Goal: Transaction & Acquisition: Purchase product/service

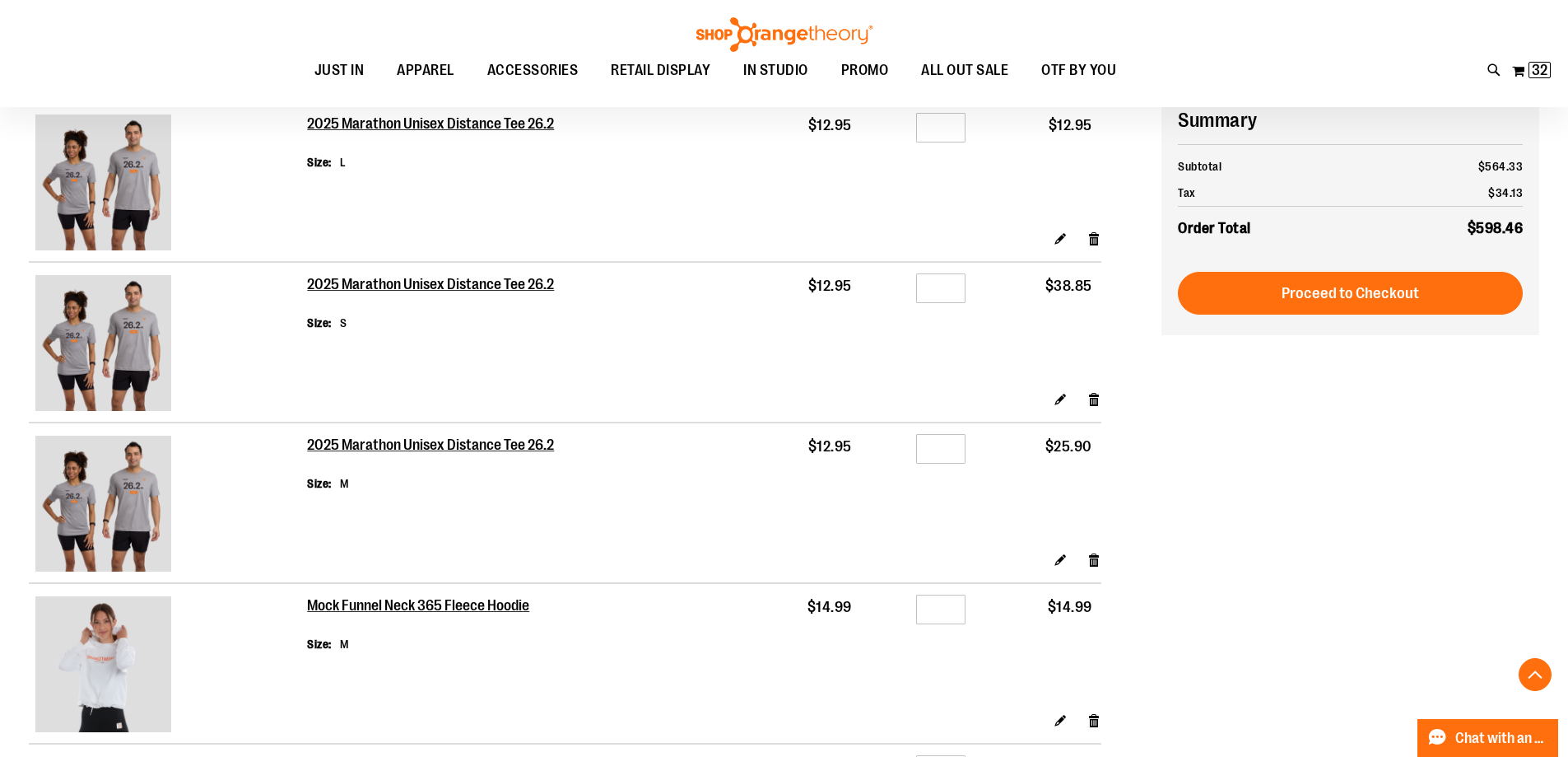
scroll to position [1070, 0]
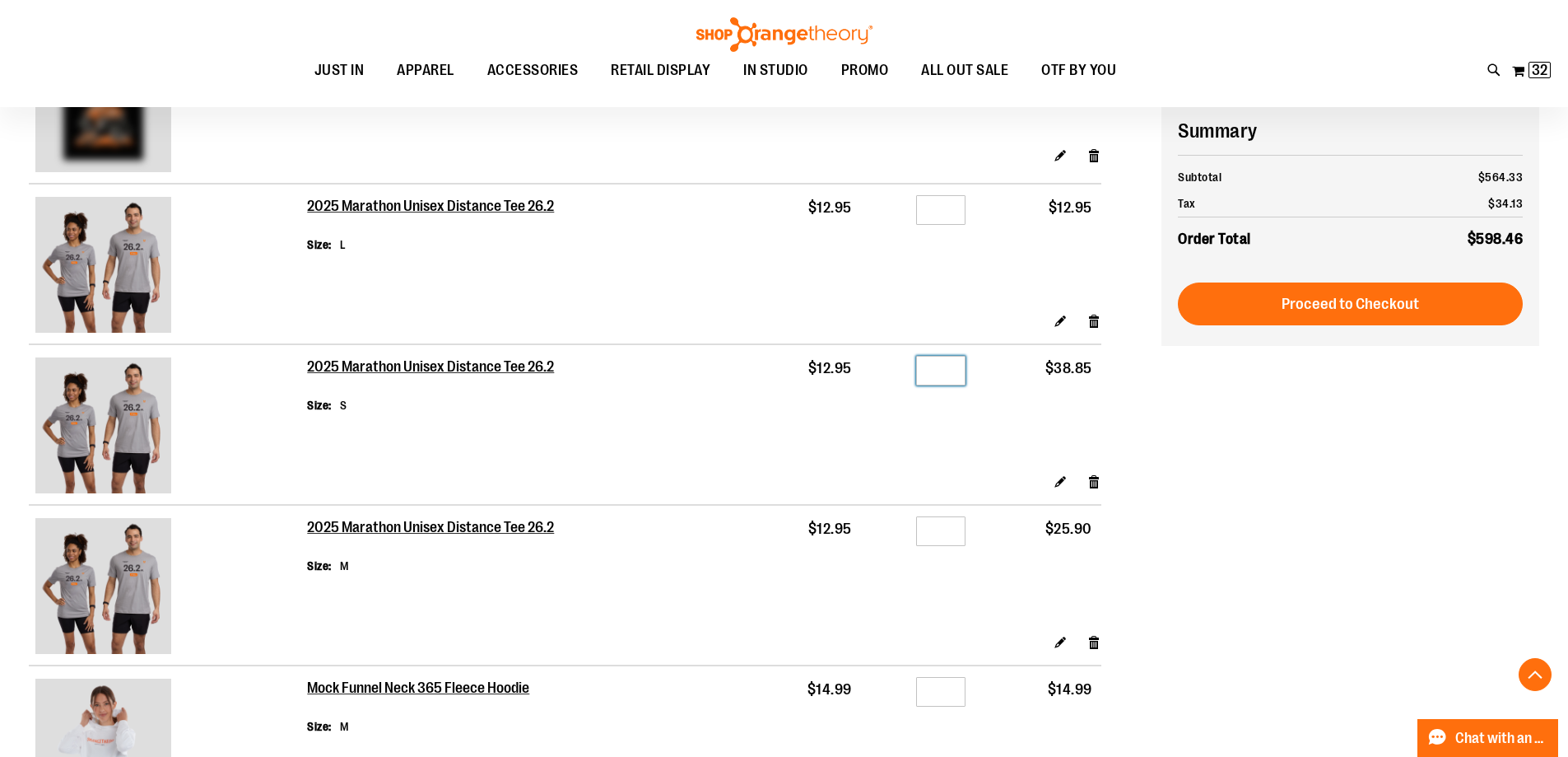
drag, startPoint x: 955, startPoint y: 370, endPoint x: 905, endPoint y: 371, distance: 50.0
click at [905, 371] on div "Qty *" at bounding box center [917, 373] width 95 height 25
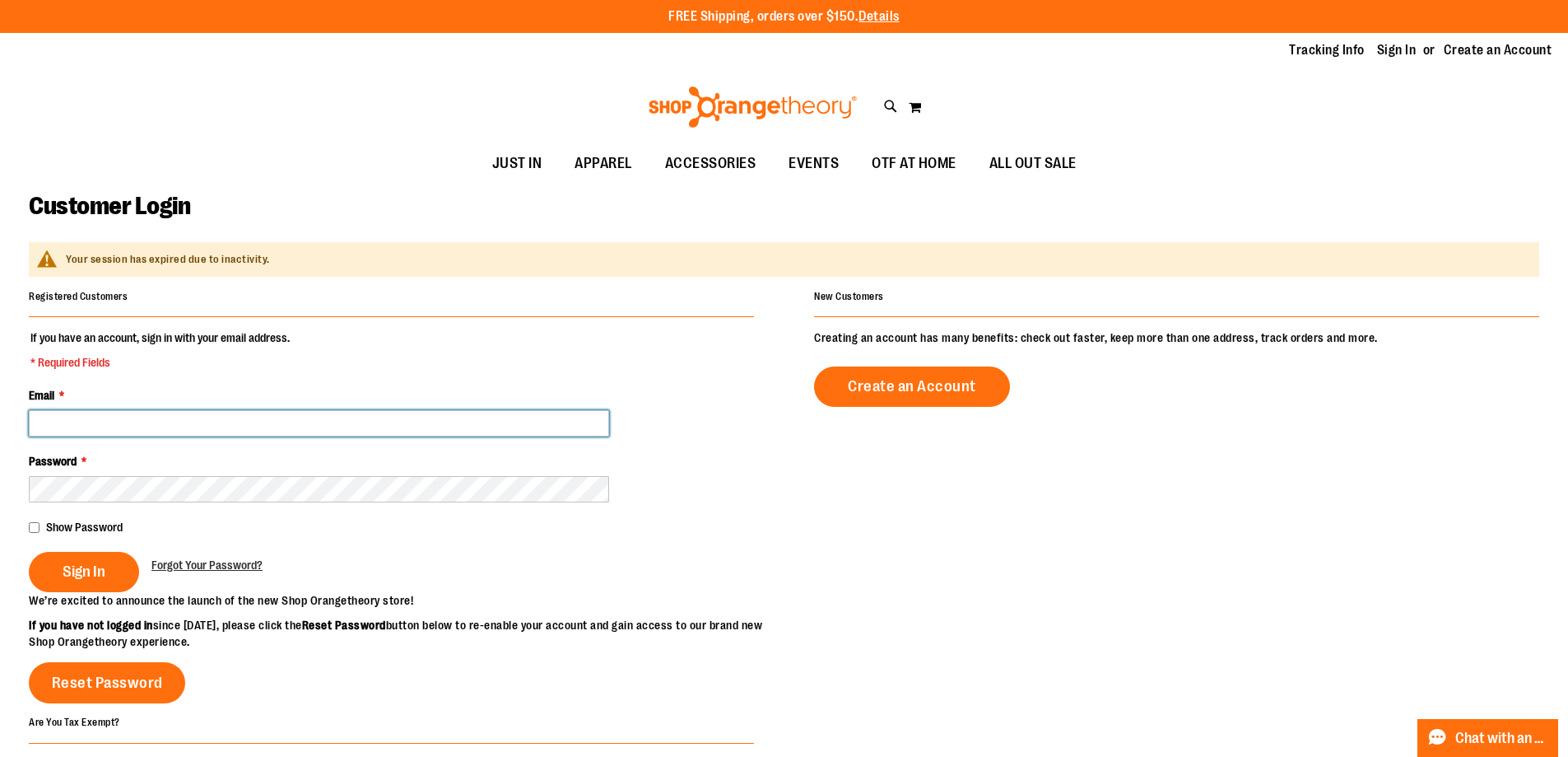
click at [115, 417] on input "Email *" at bounding box center [319, 423] width 580 height 27
type input "**********"
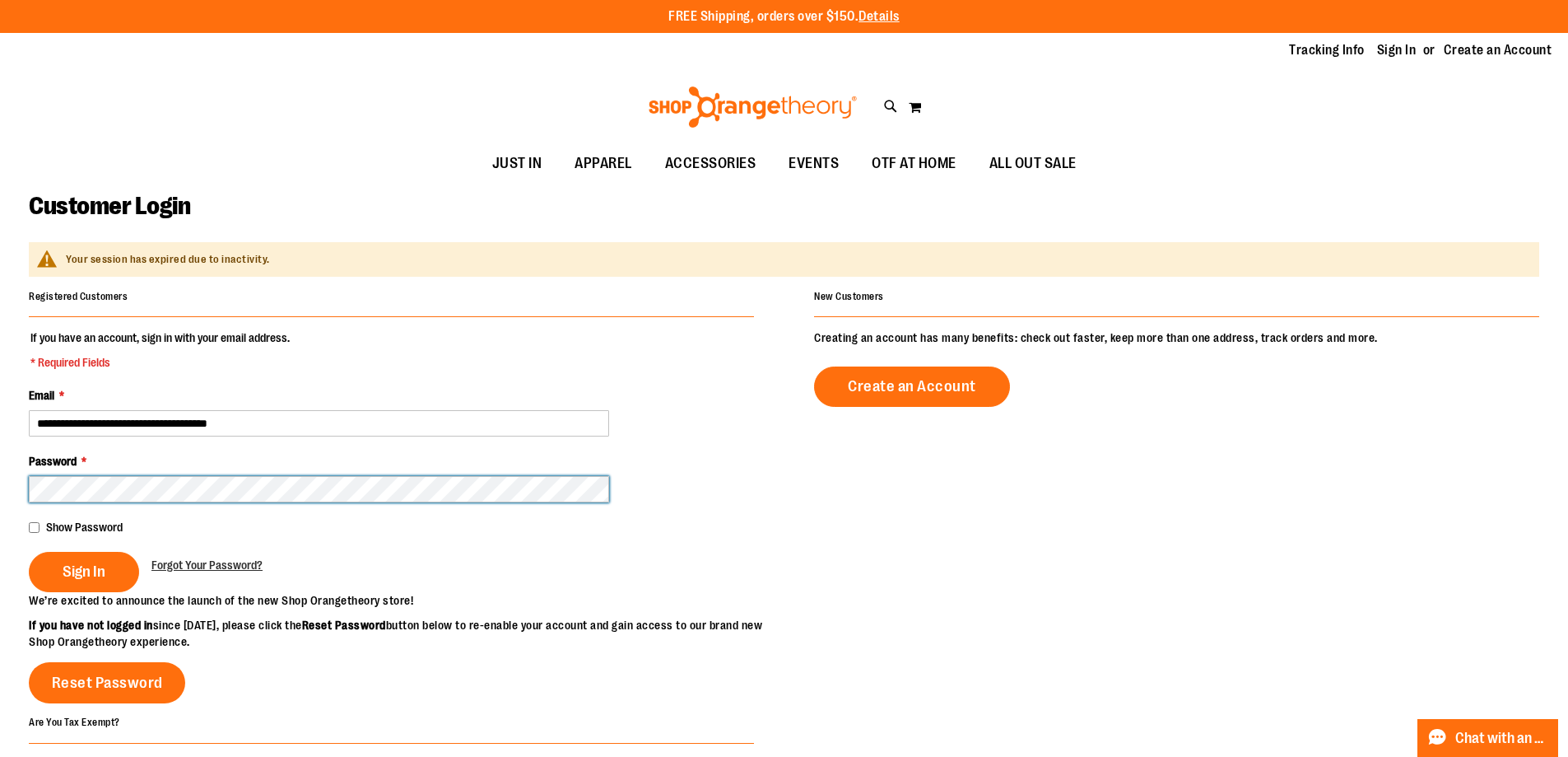
click at [29, 552] on button "Sign In" at bounding box center [84, 571] width 110 height 41
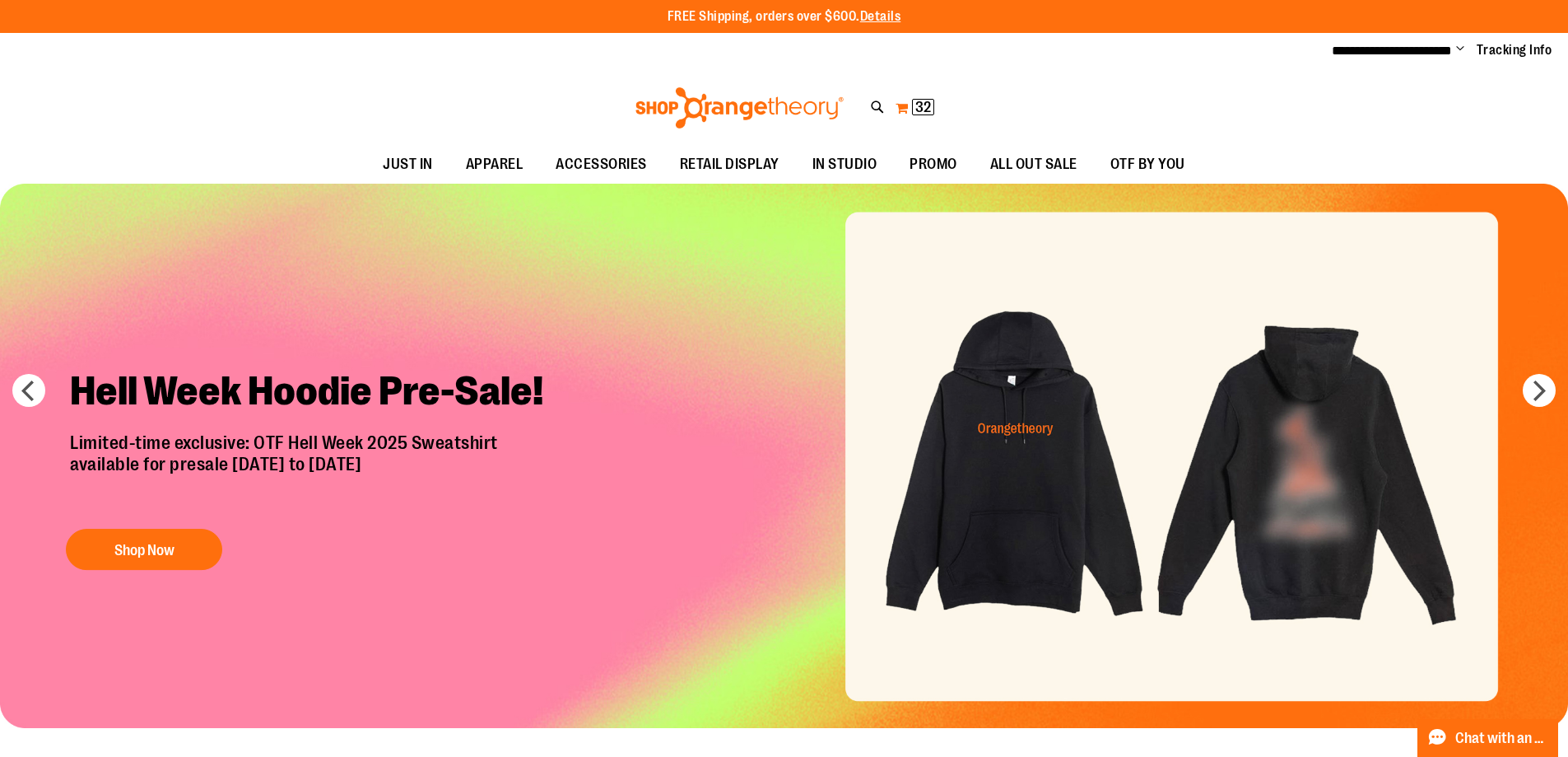
click at [923, 99] on span "32 32 items" at bounding box center [923, 107] width 22 height 17
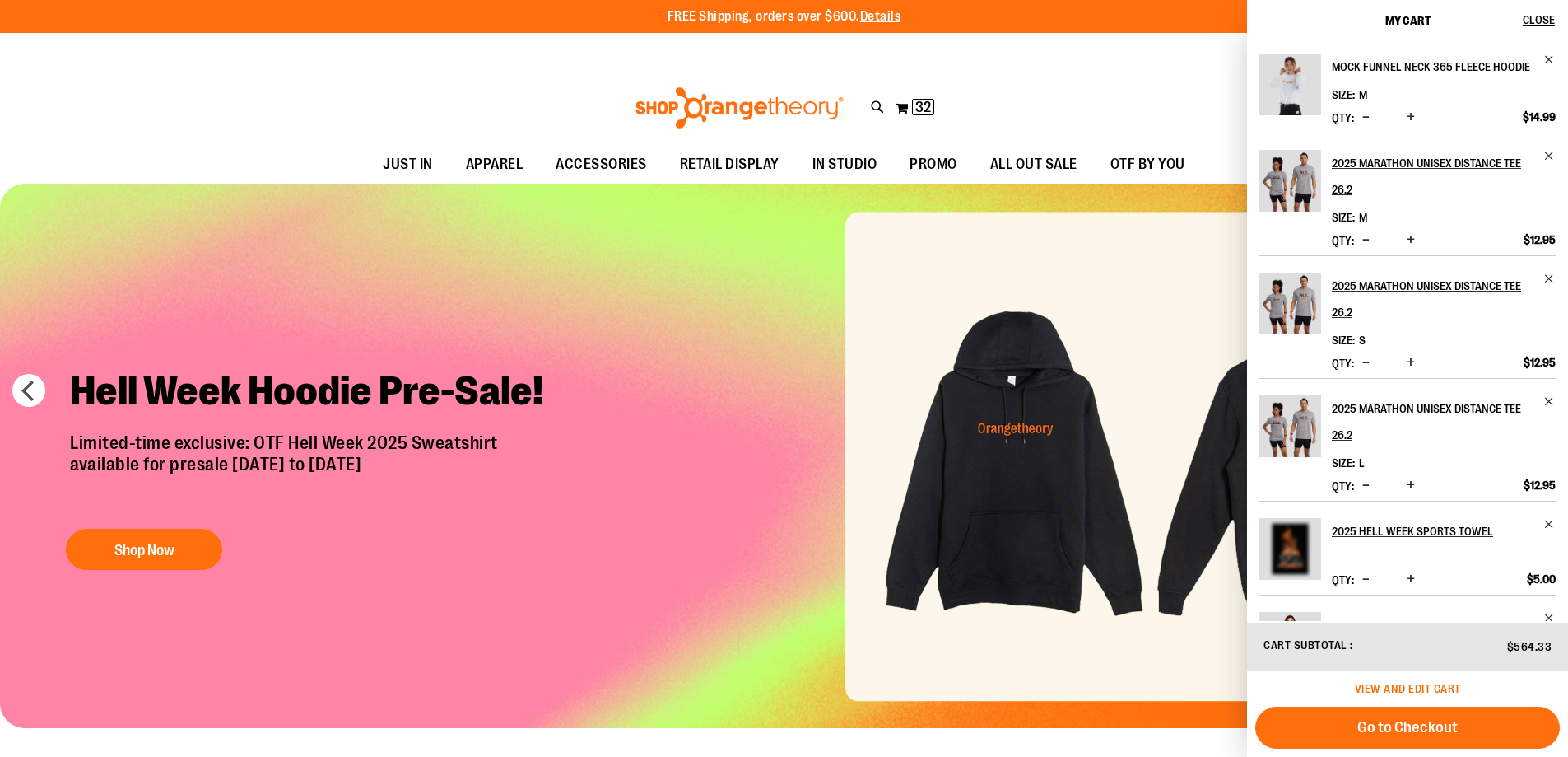
click at [1432, 686] on span "View and edit cart" at bounding box center [1407, 688] width 106 height 13
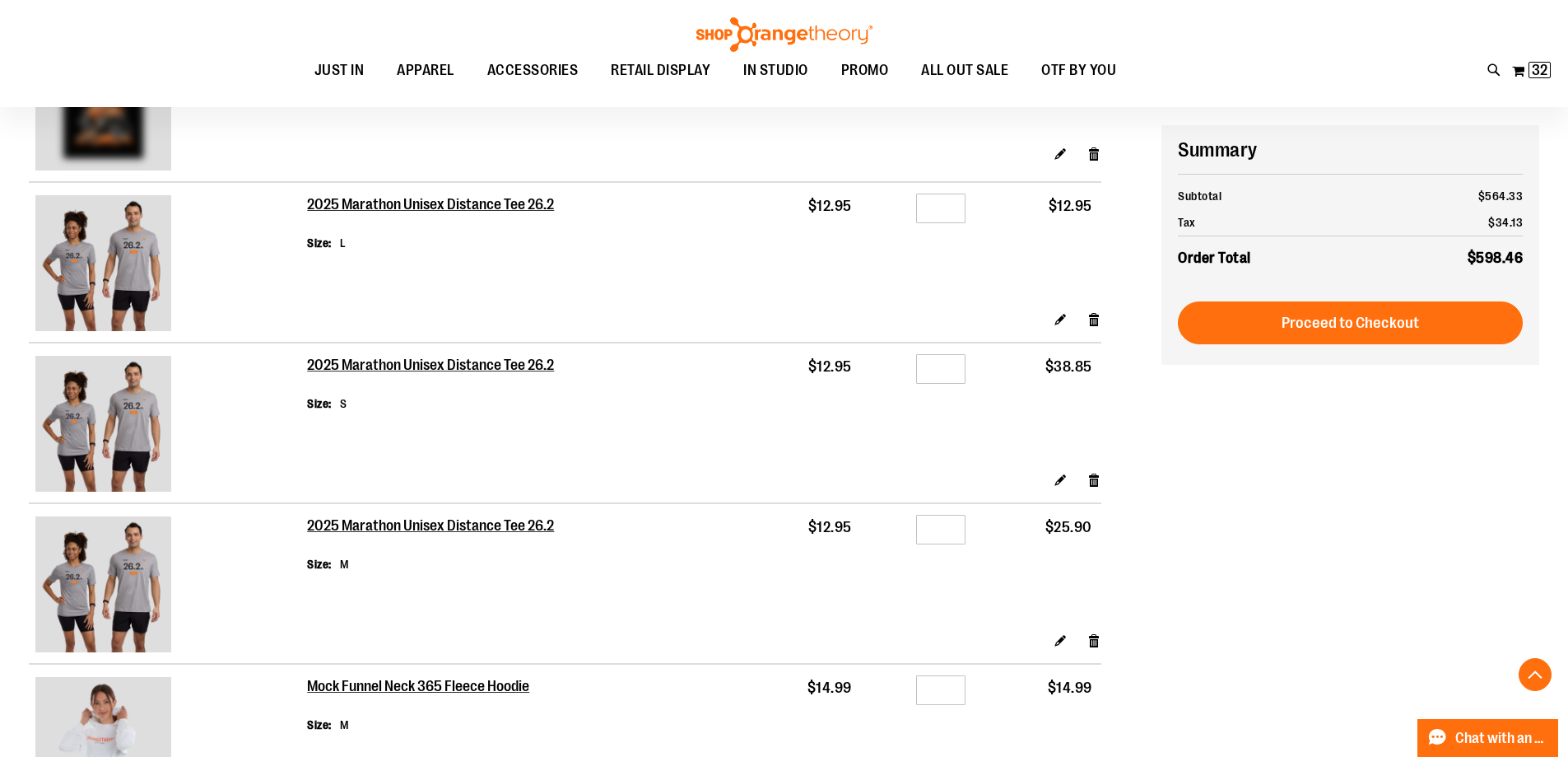
scroll to position [1070, 0]
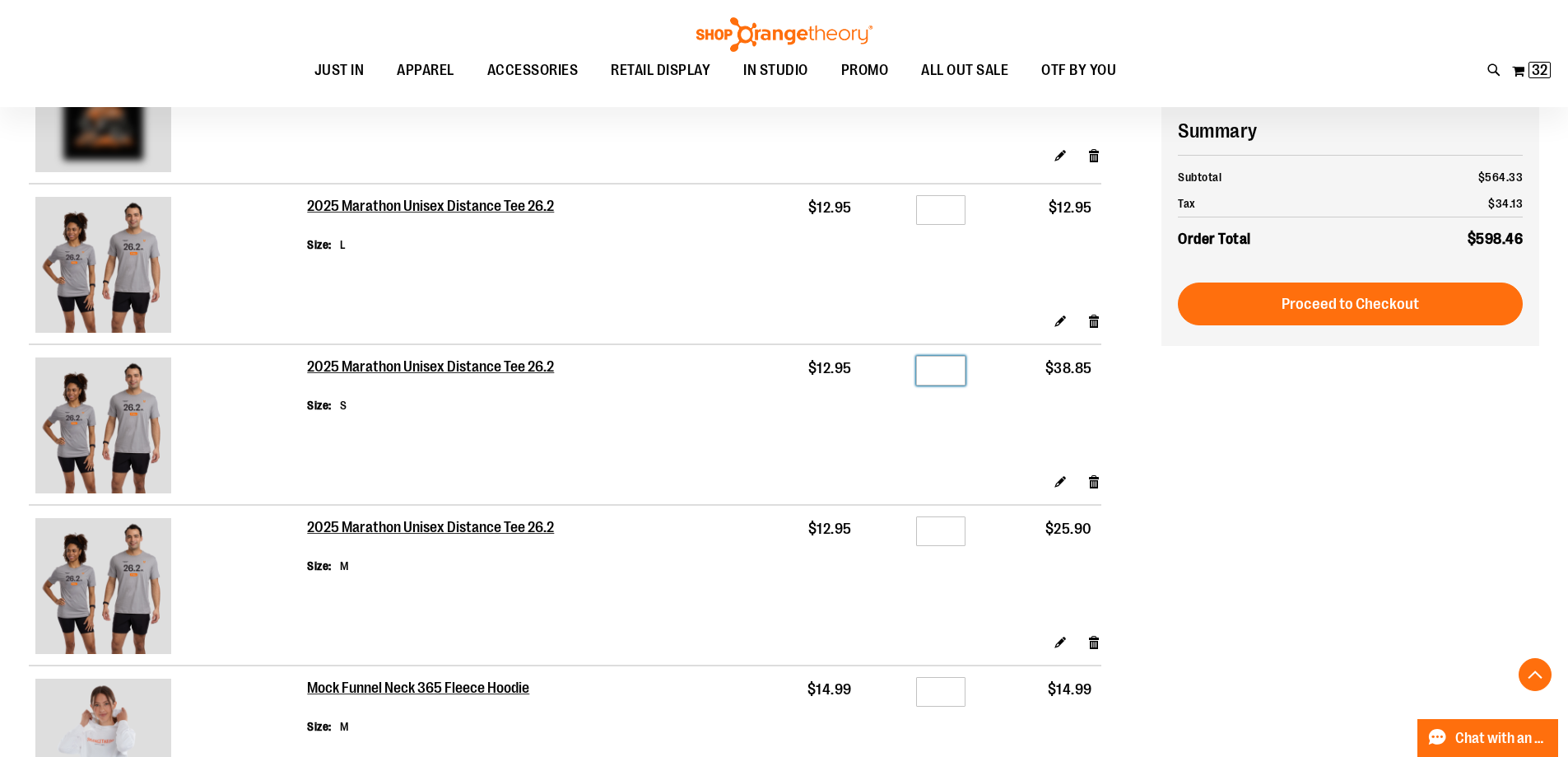
drag, startPoint x: 955, startPoint y: 366, endPoint x: 906, endPoint y: 366, distance: 49.0
click at [906, 366] on div "Qty *" at bounding box center [917, 373] width 95 height 25
type input "*"
click at [925, 430] on td "Qty *" at bounding box center [917, 408] width 113 height 128
drag, startPoint x: 958, startPoint y: 535, endPoint x: 908, endPoint y: 536, distance: 50.0
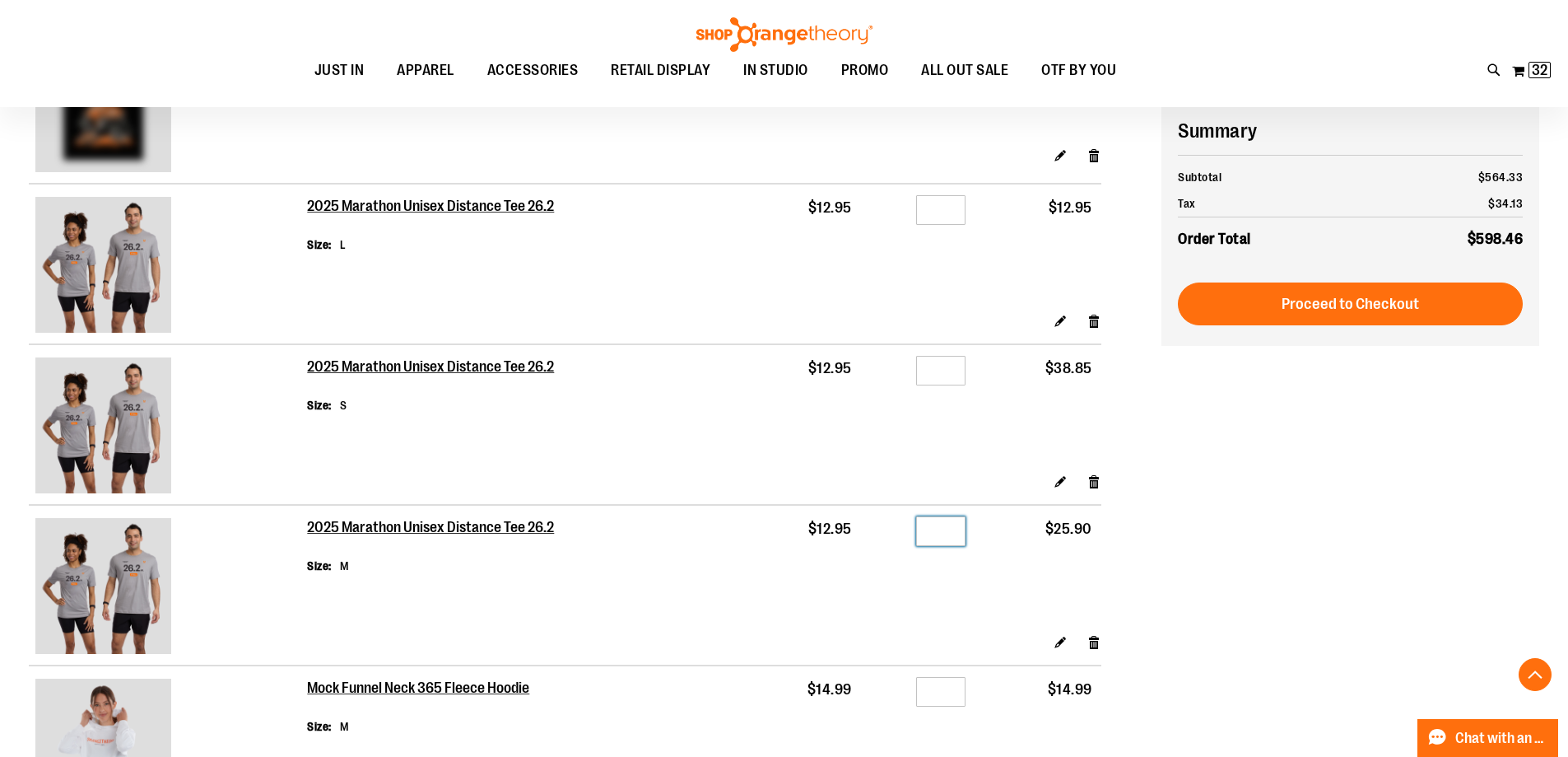
click at [908, 536] on div "Qty *" at bounding box center [917, 533] width 95 height 25
type input "*"
click at [733, 420] on td "2025 Marathon Unisex Distance Tee 26.2 Size S" at bounding box center [520, 403] width 426 height 118
drag, startPoint x: 961, startPoint y: 374, endPoint x: 907, endPoint y: 377, distance: 54.1
click at [907, 377] on div "Qty *" at bounding box center [917, 373] width 95 height 25
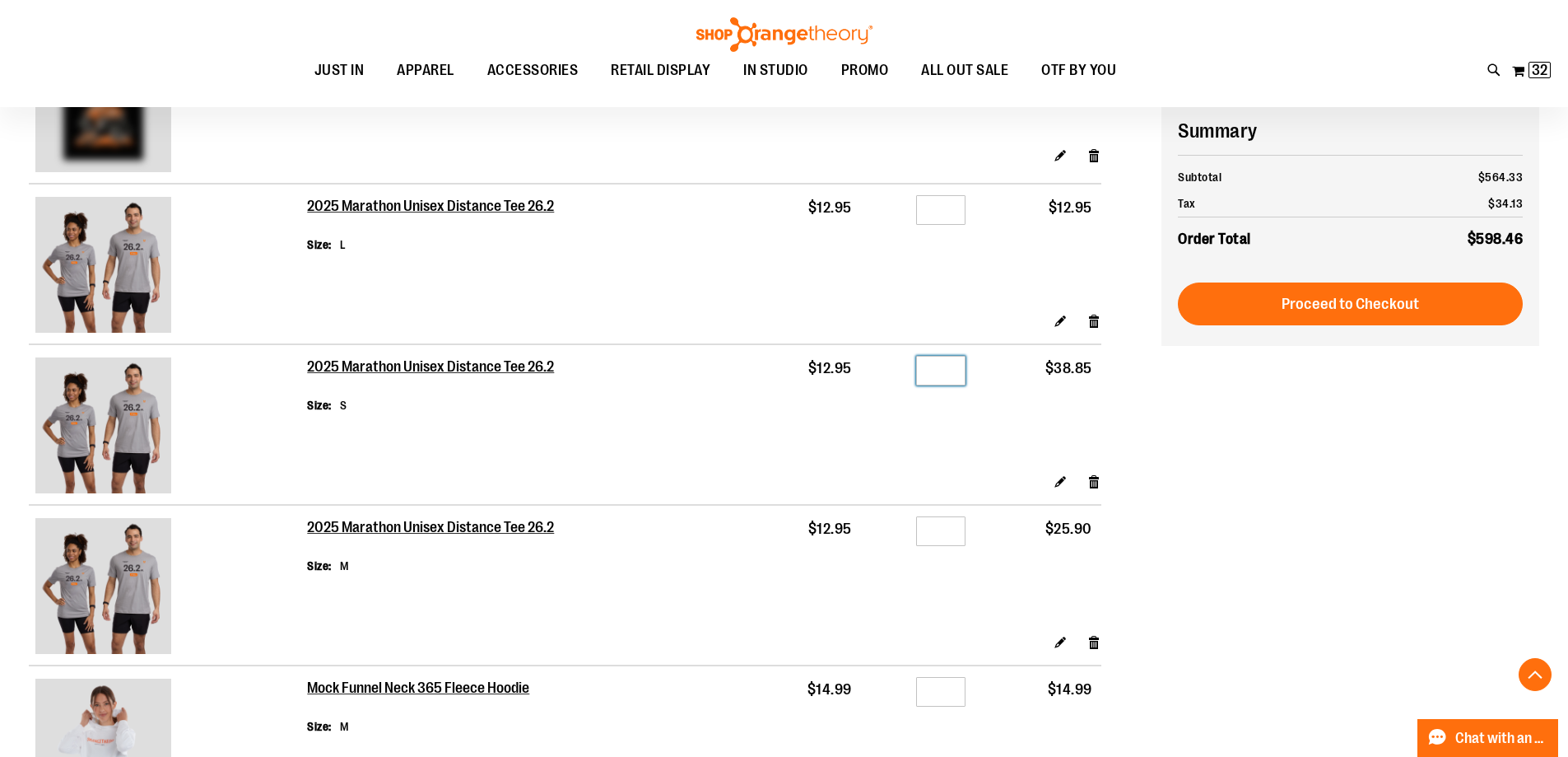
type input "*"
click at [792, 440] on td "$12.95" at bounding box center [797, 408] width 127 height 128
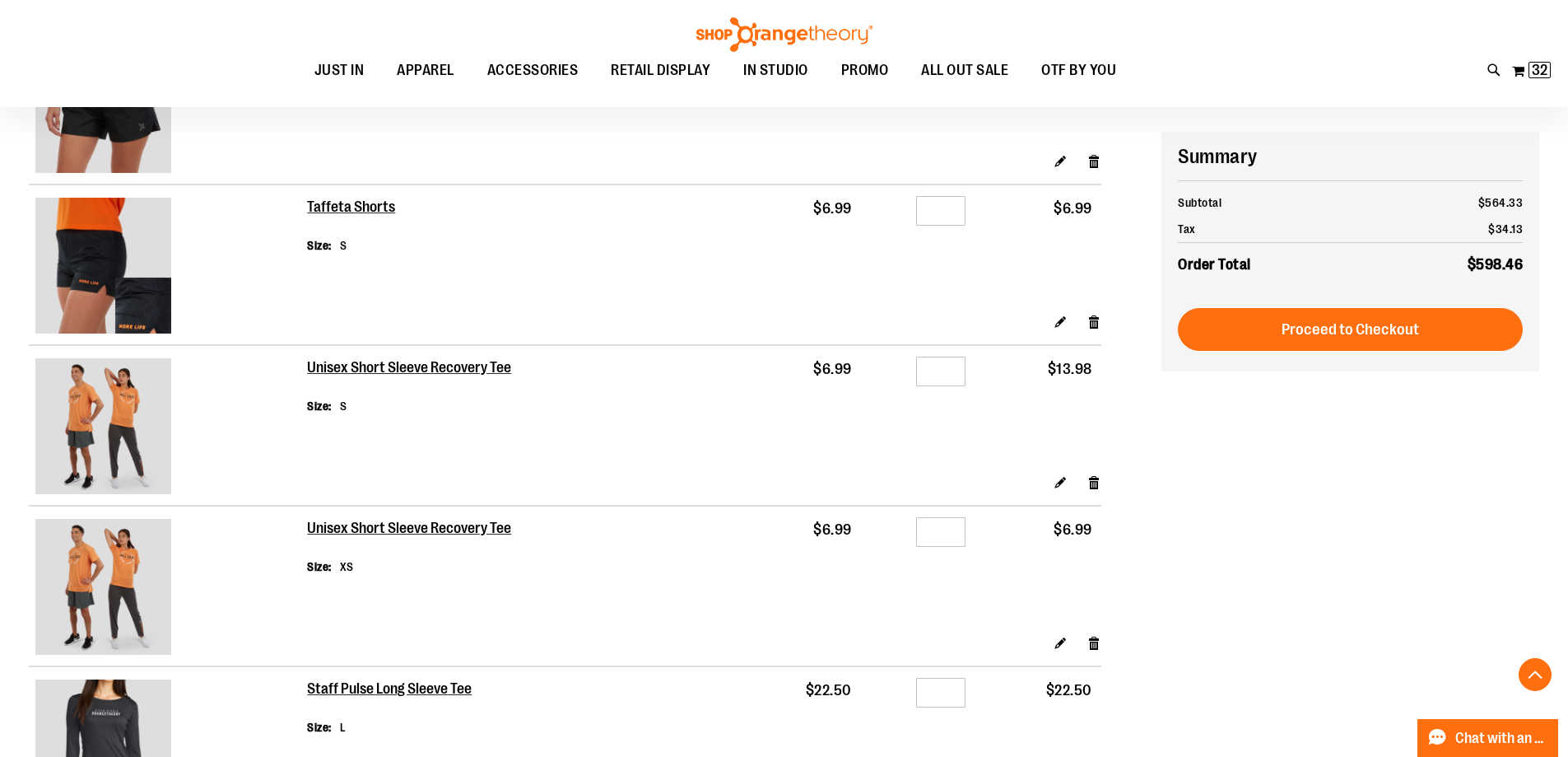
scroll to position [2058, 0]
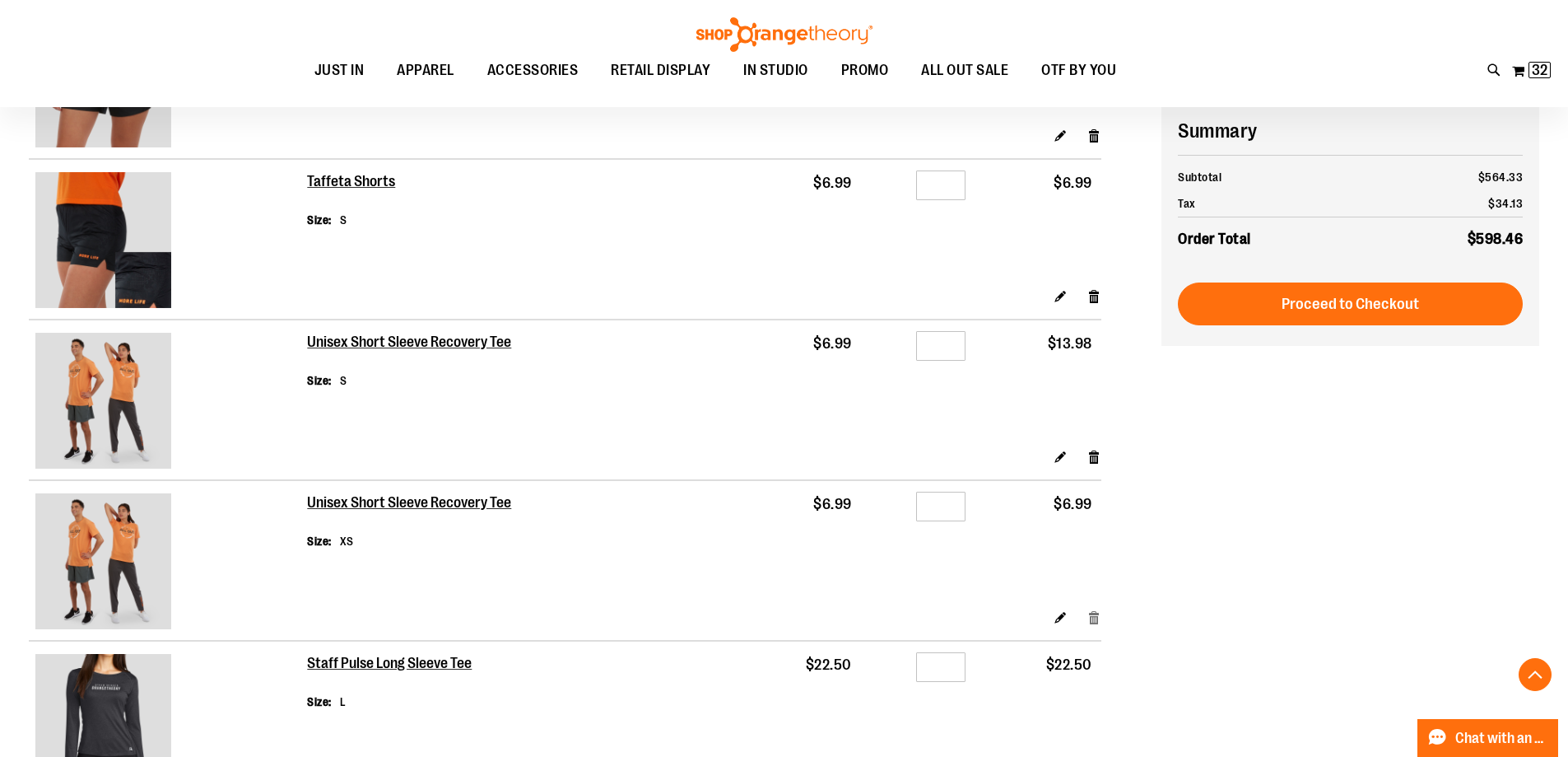
click at [1097, 618] on link "Remove item" at bounding box center [1094, 617] width 14 height 17
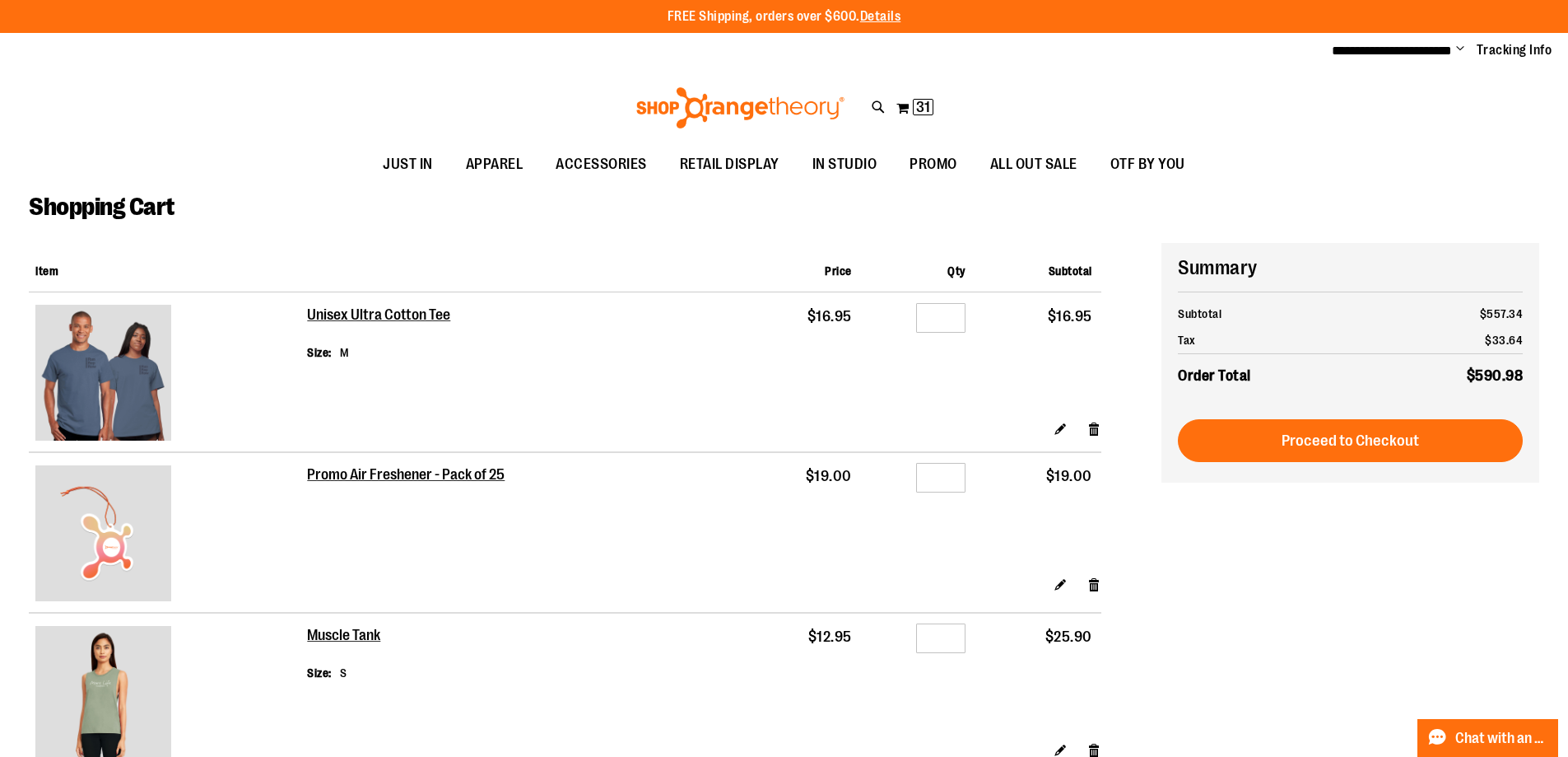
click at [186, 108] on div "Toggle Nav Search Popular Suggestions Advanced Search" at bounding box center [784, 108] width 1568 height 75
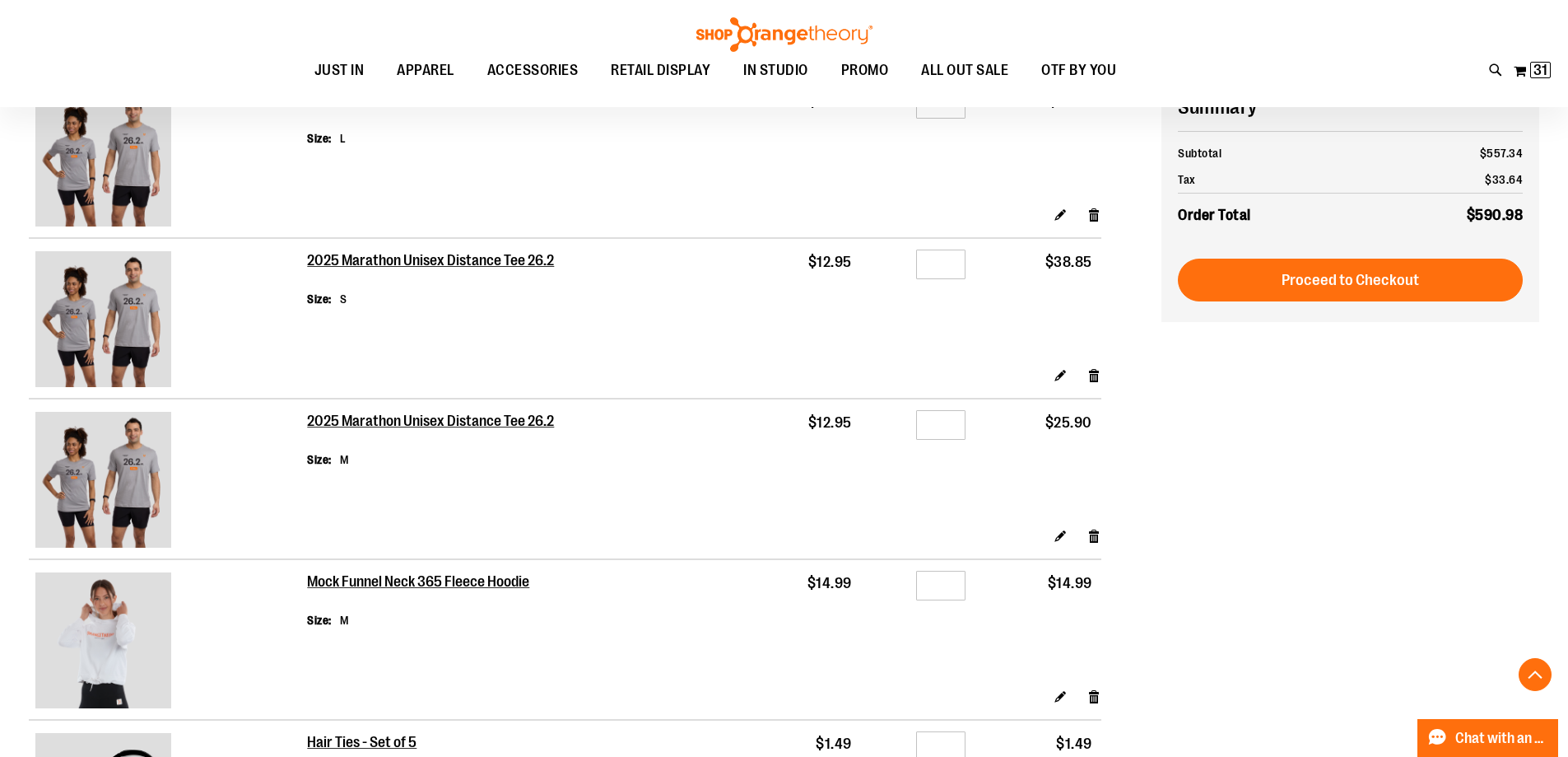
scroll to position [1152, 0]
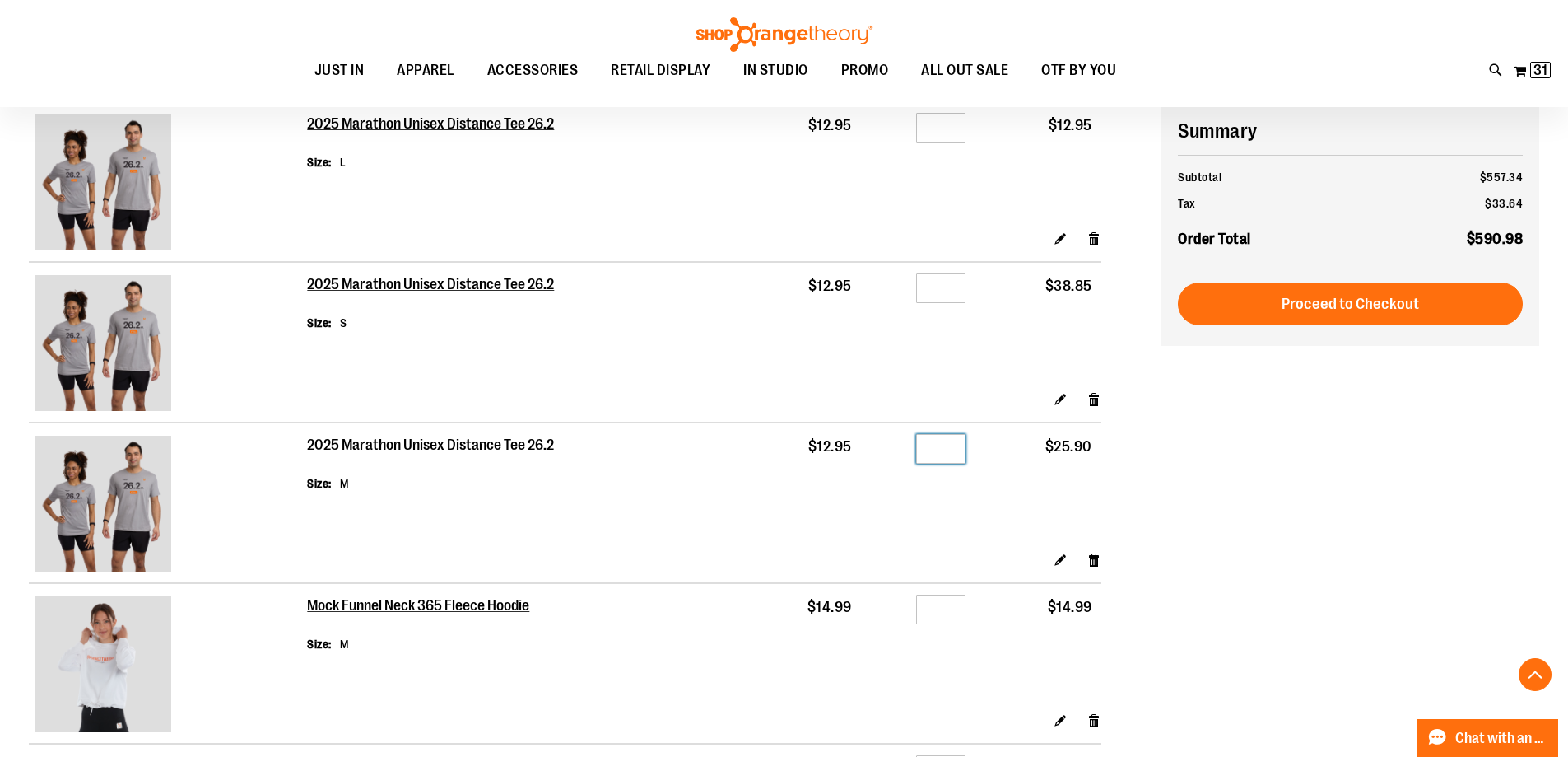
drag, startPoint x: 960, startPoint y: 447, endPoint x: 851, endPoint y: 455, distance: 109.3
click at [872, 453] on td "Qty *" at bounding box center [917, 486] width 113 height 128
type input "*"
click at [757, 345] on td "$12.95" at bounding box center [797, 325] width 127 height 128
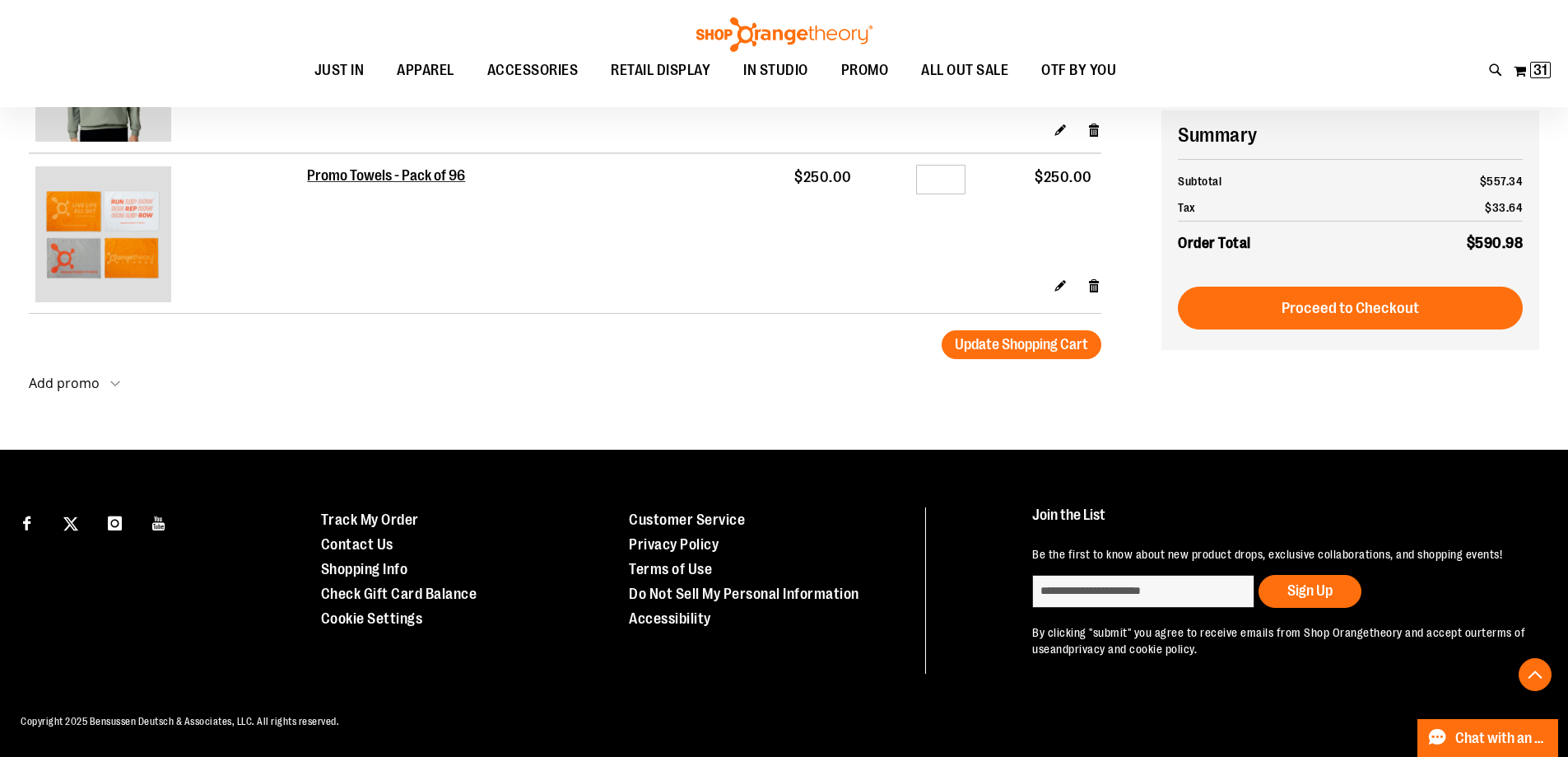
scroll to position [2717, 0]
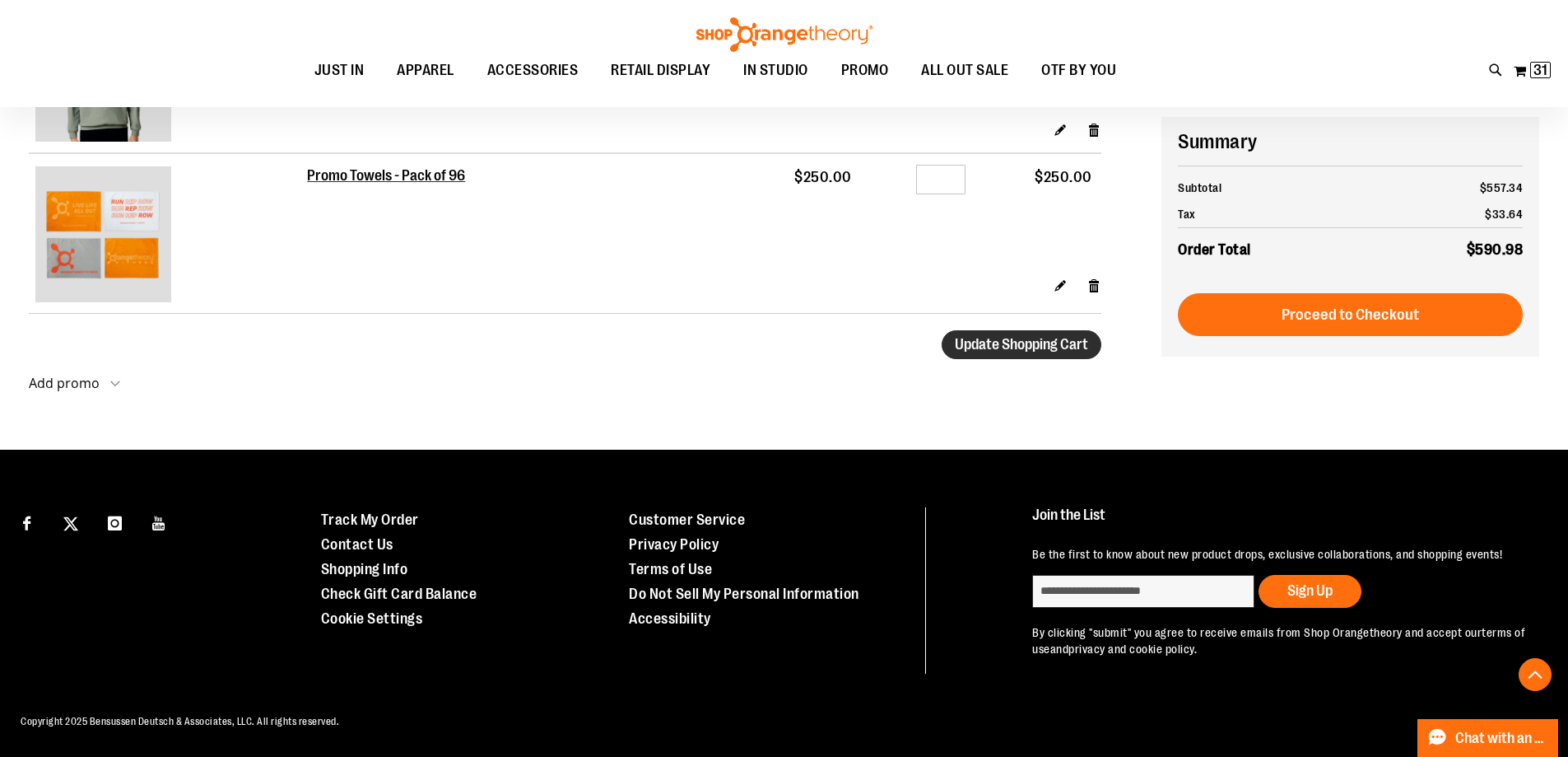
click at [993, 343] on button "Update Shopping Cart" at bounding box center [1021, 345] width 160 height 29
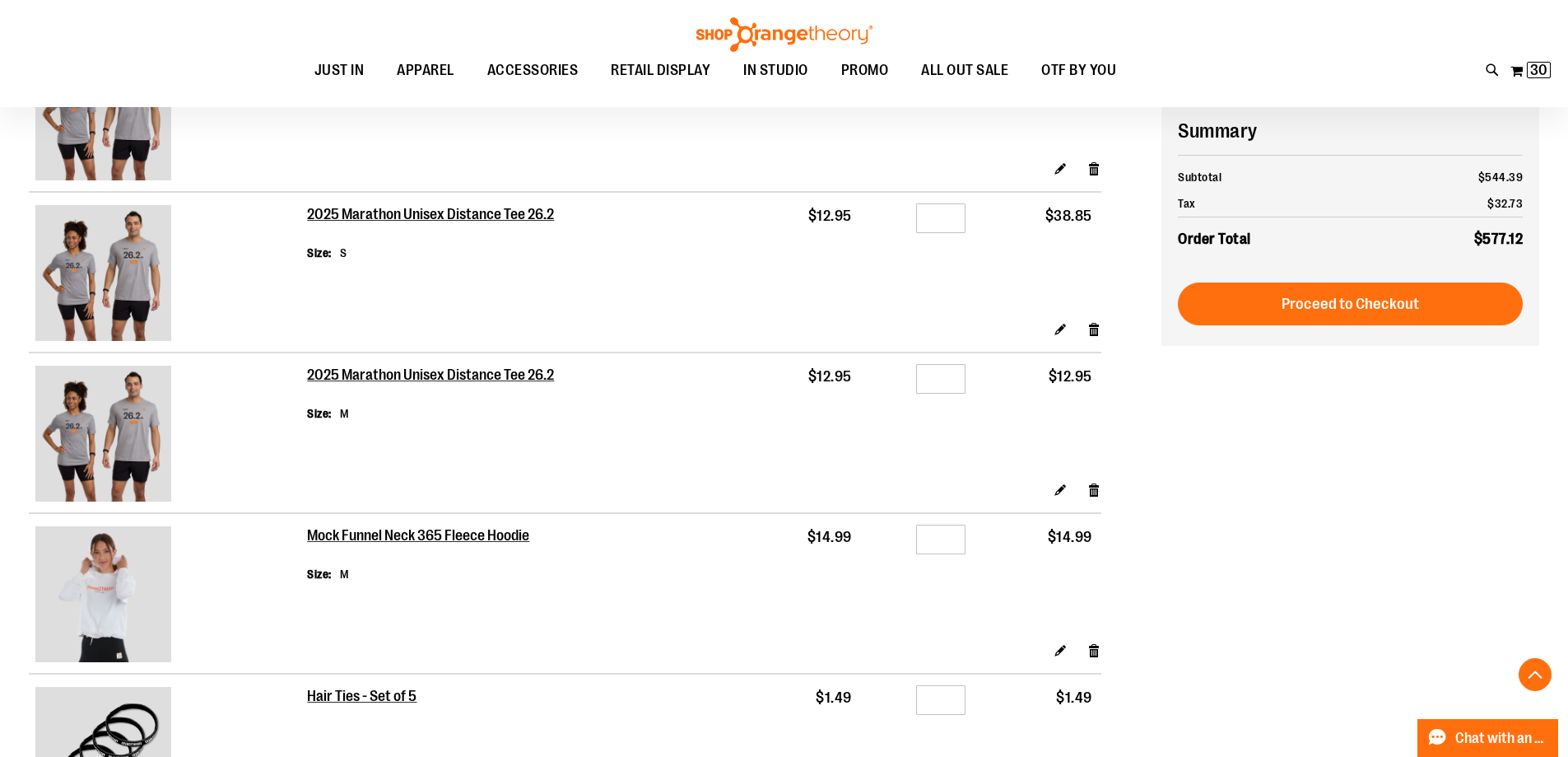
scroll to position [1234, 0]
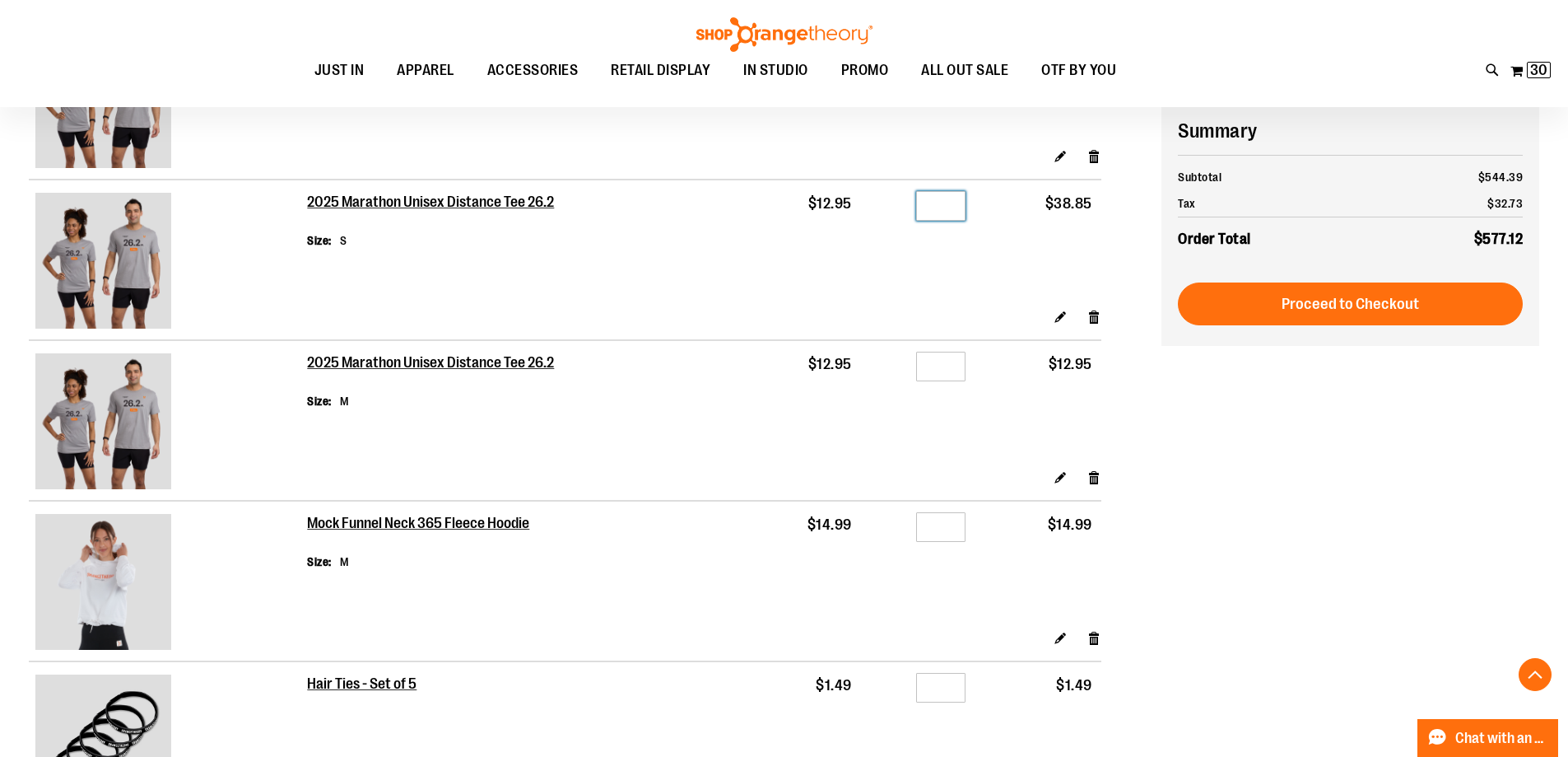
click at [956, 209] on input "*" at bounding box center [941, 206] width 50 height 30
type input "*"
click at [1223, 460] on div "**********" at bounding box center [784, 443] width 1510 height 2873
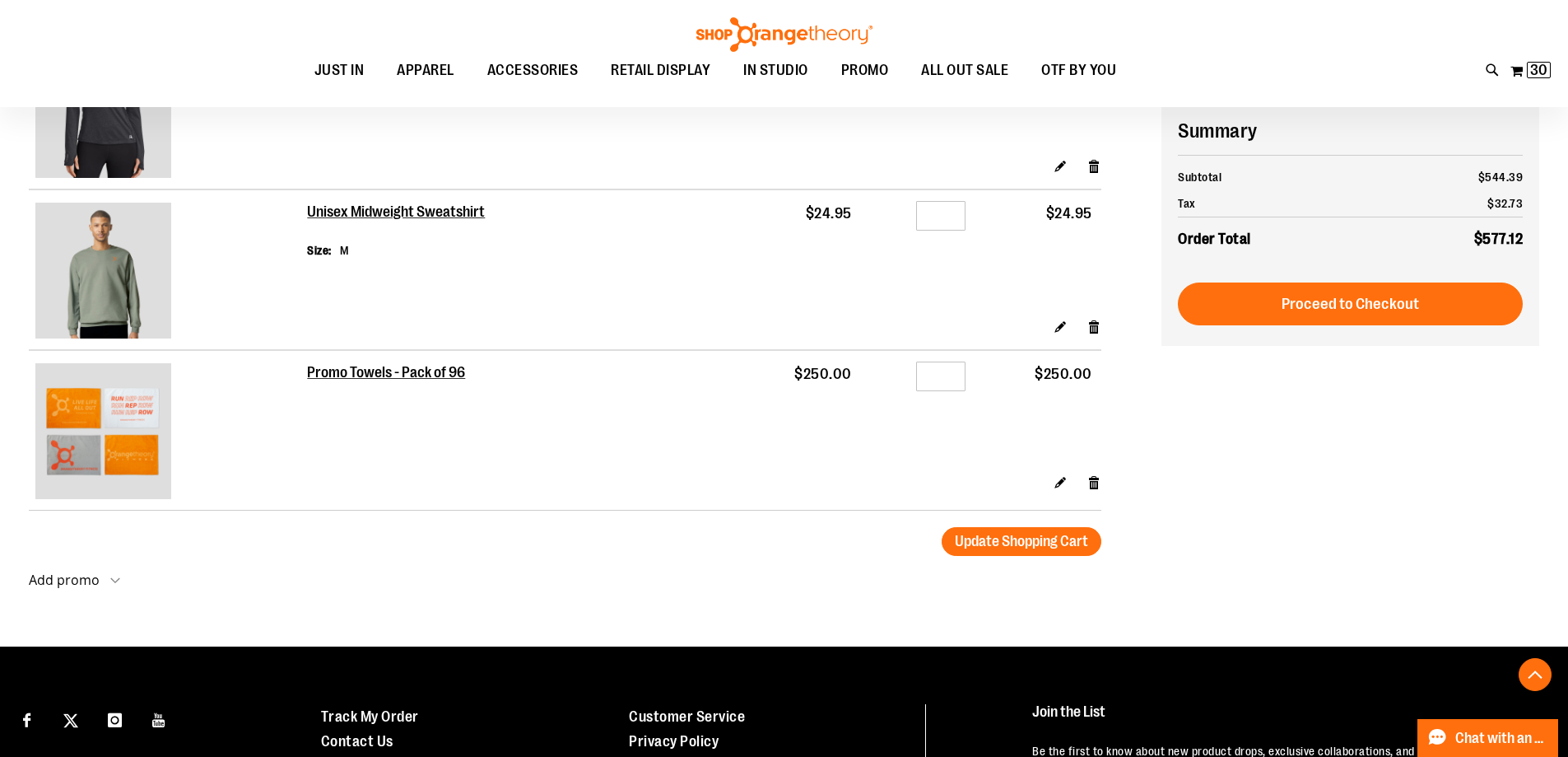
scroll to position [2552, 0]
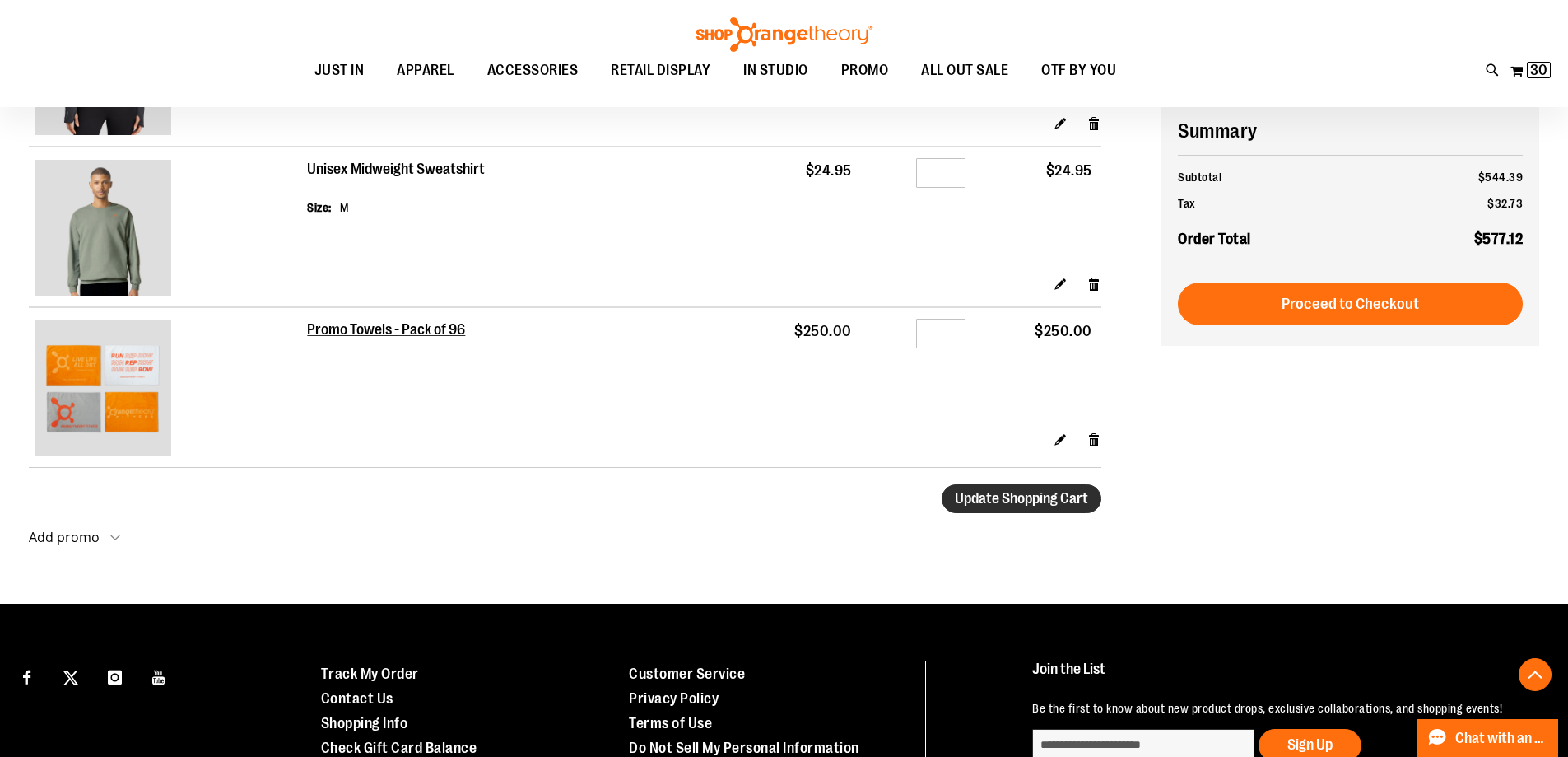
click at [1014, 506] on button "Update Shopping Cart" at bounding box center [1021, 499] width 160 height 29
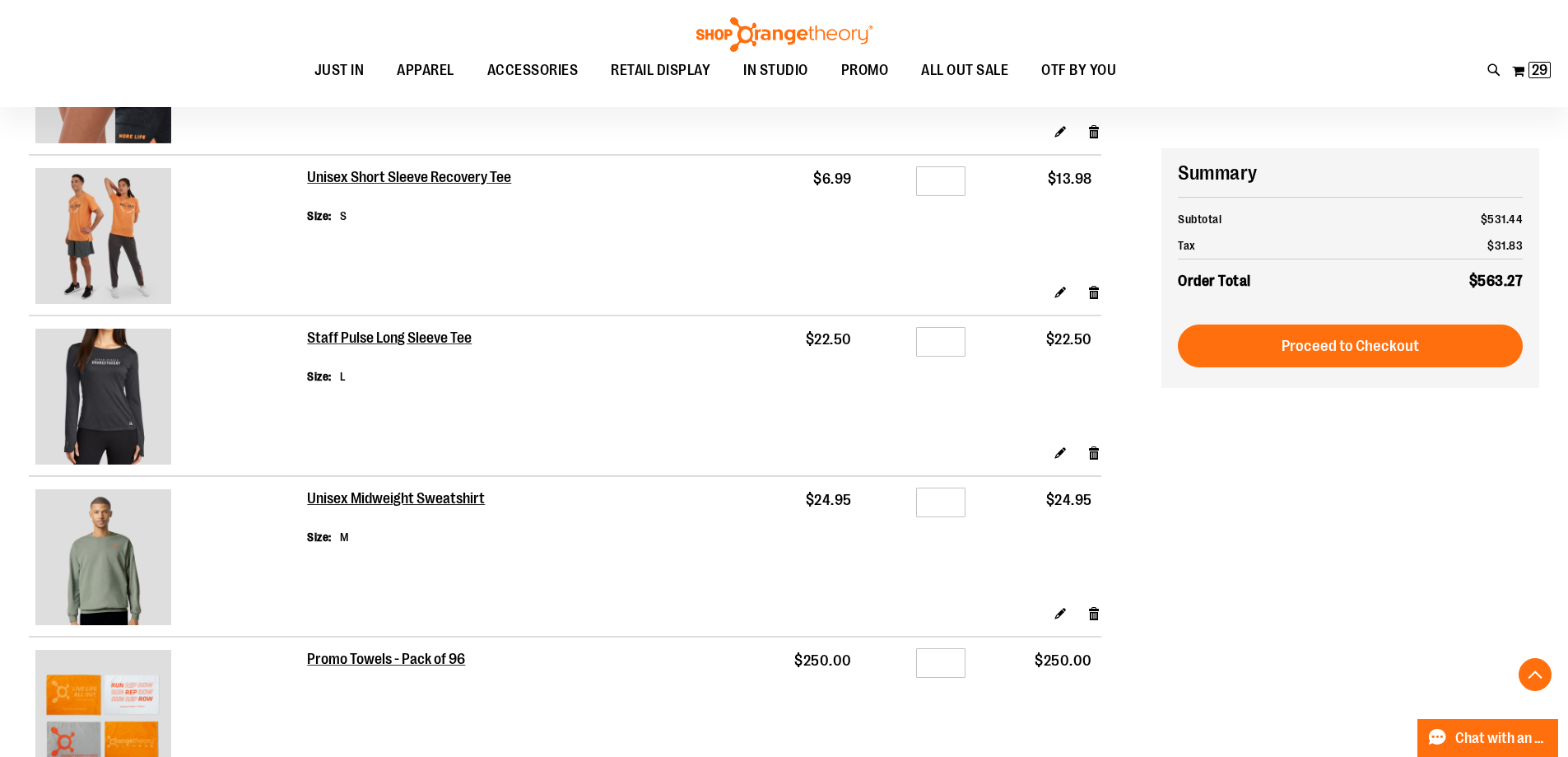
scroll to position [2305, 0]
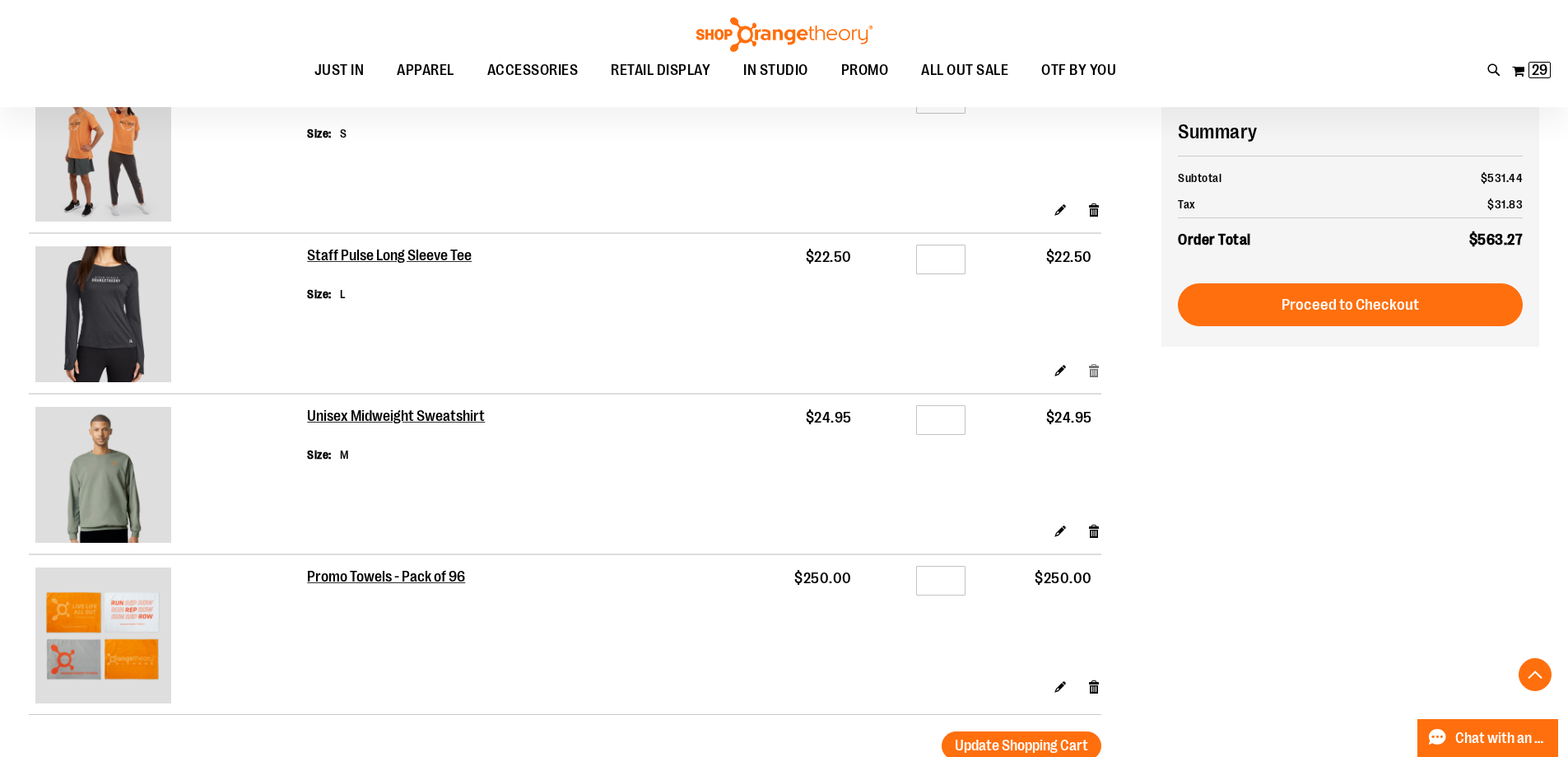
click at [1092, 367] on link "Remove item" at bounding box center [1094, 369] width 14 height 17
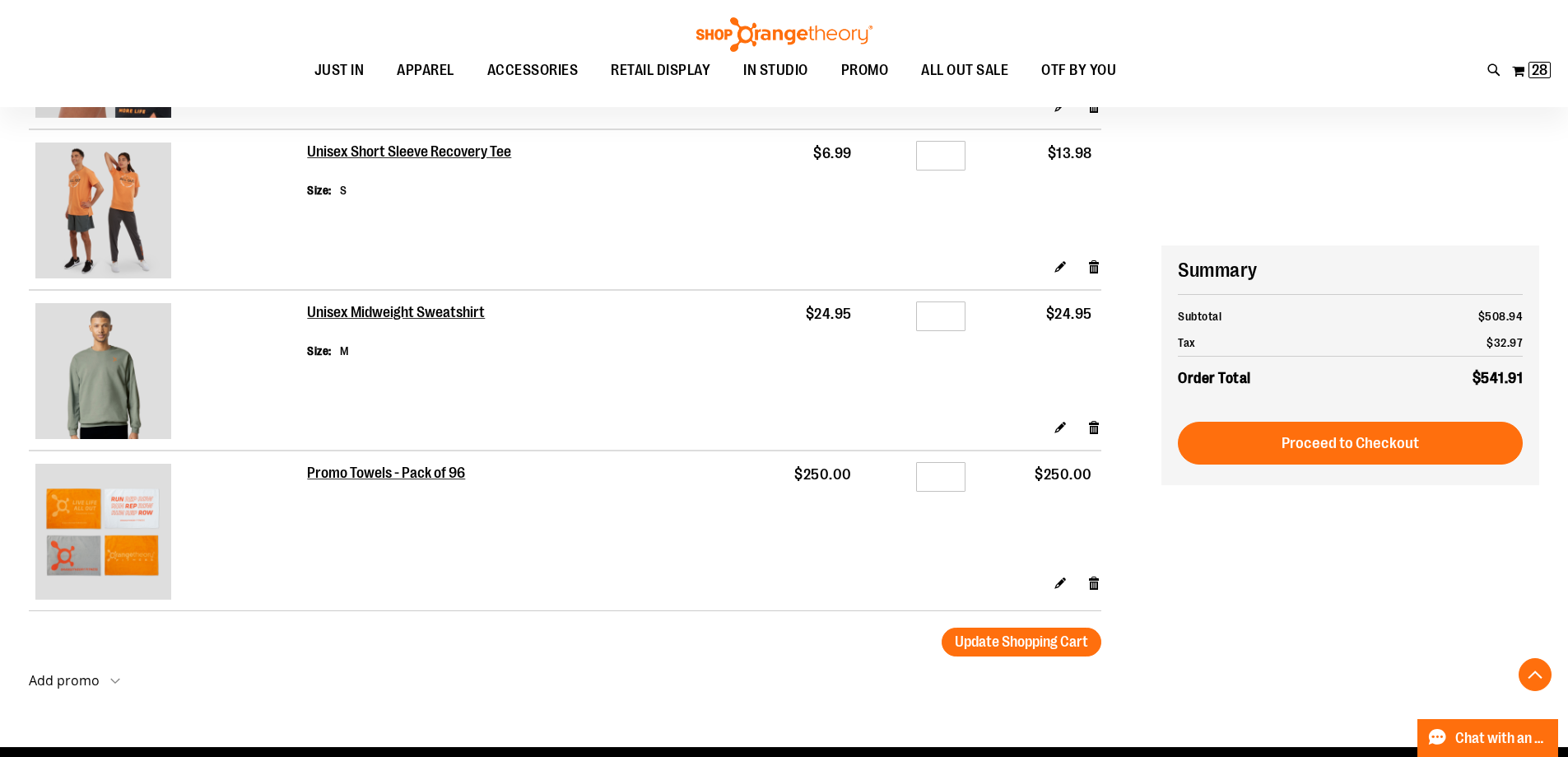
scroll to position [2387, 0]
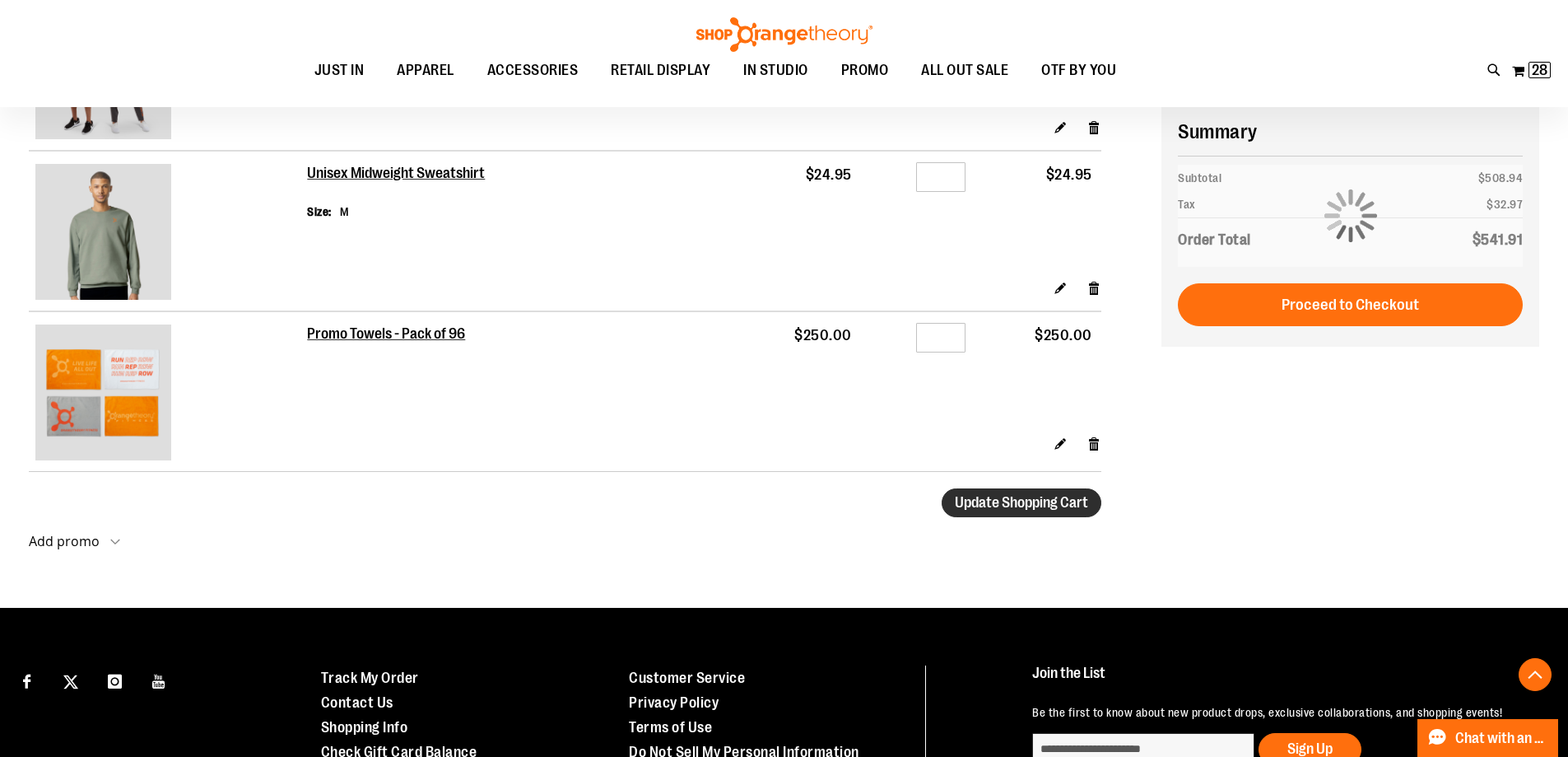
click at [1059, 507] on span "Update Shopping Cart" at bounding box center [1021, 503] width 133 height 17
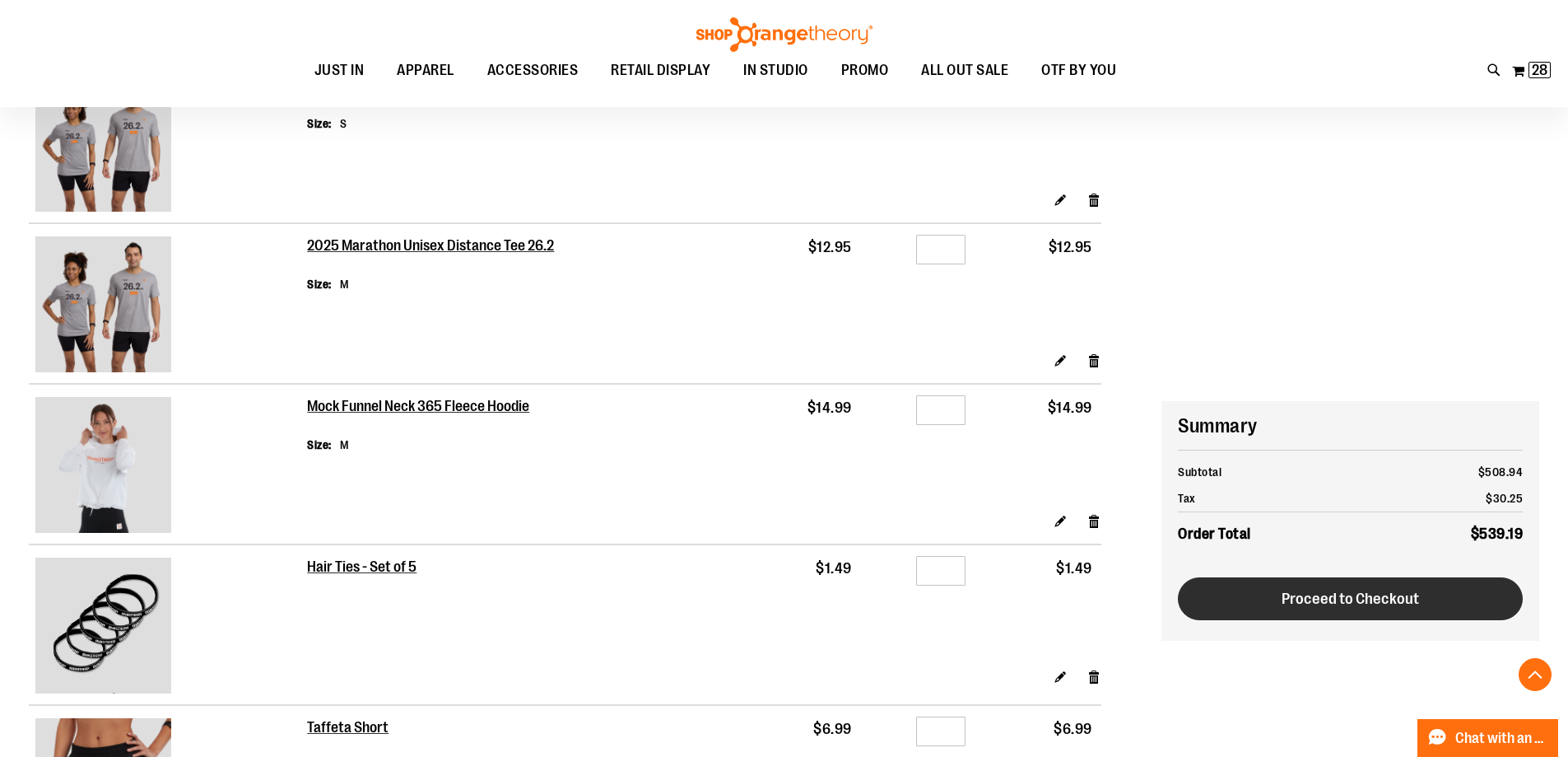
scroll to position [1646, 0]
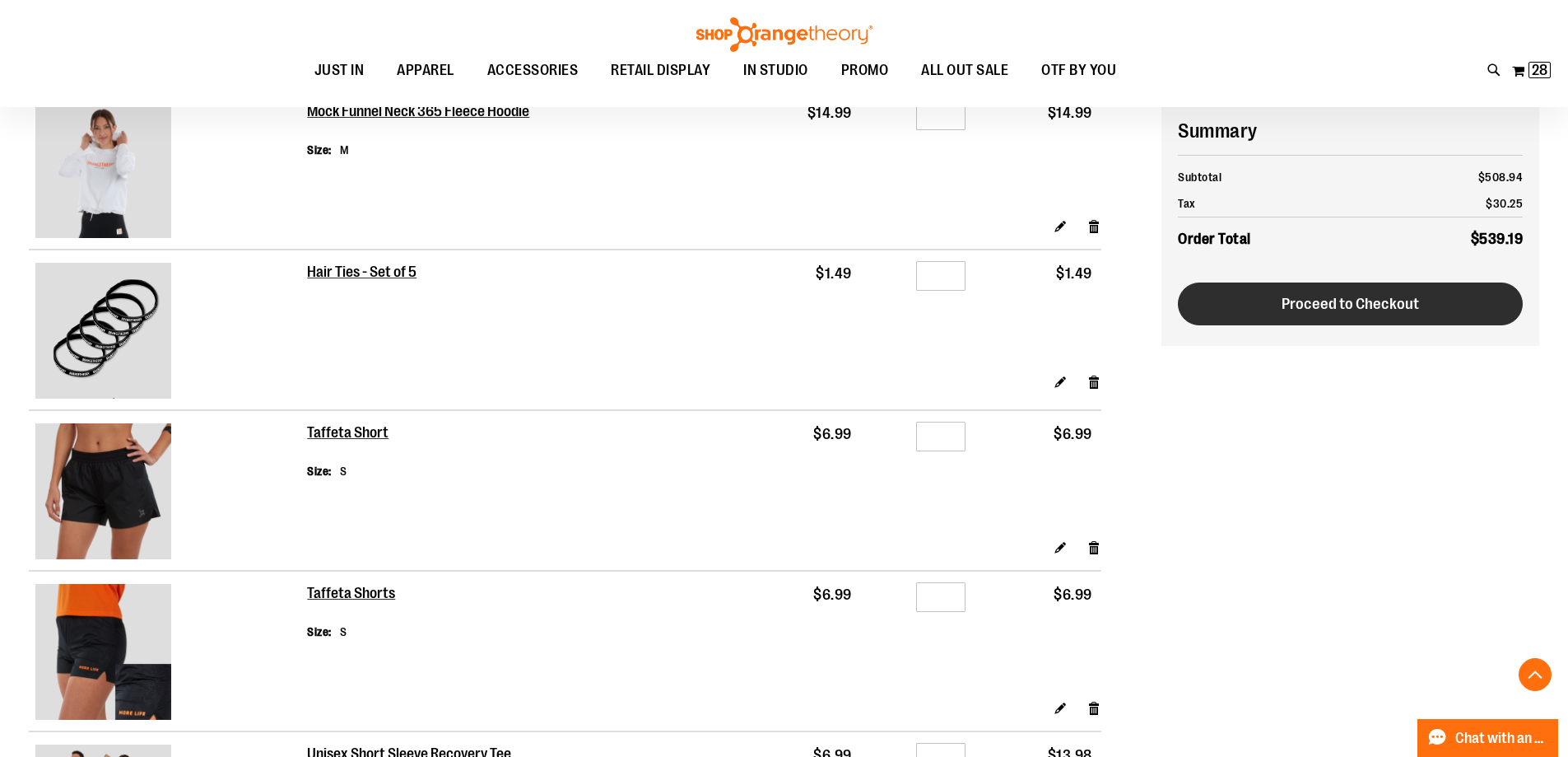
click at [1335, 310] on span "Proceed to Checkout" at bounding box center [1350, 304] width 137 height 18
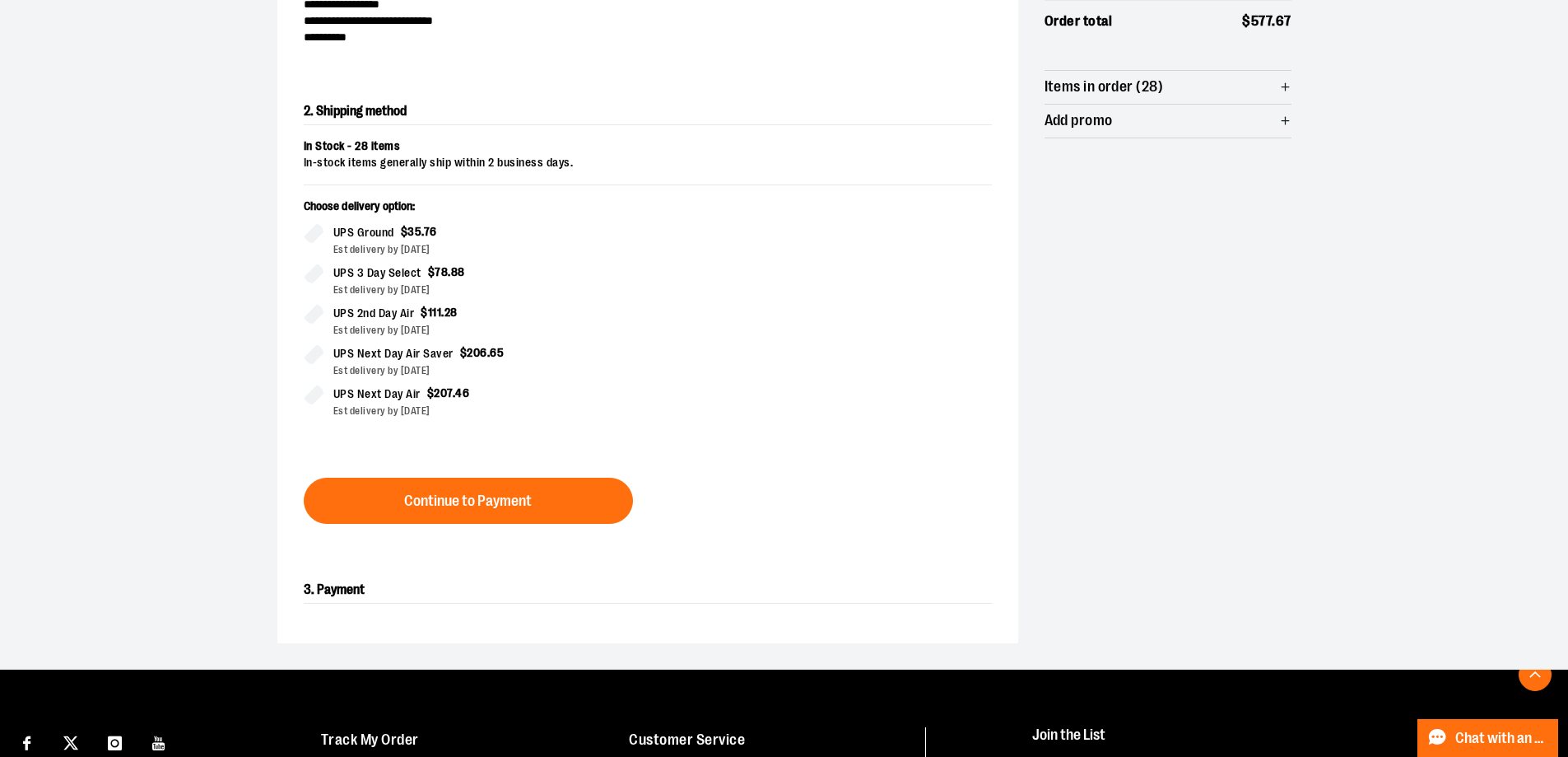
scroll to position [281, 0]
